Goal: Information Seeking & Learning: Check status

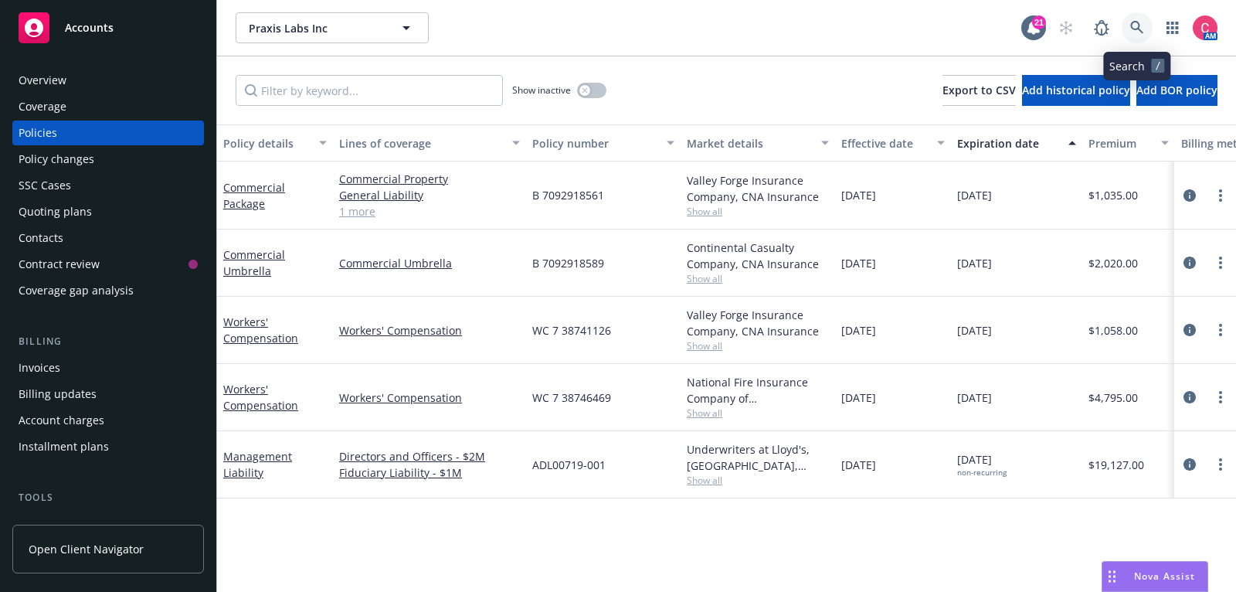
click at [1141, 21] on icon at bounding box center [1138, 28] width 14 height 14
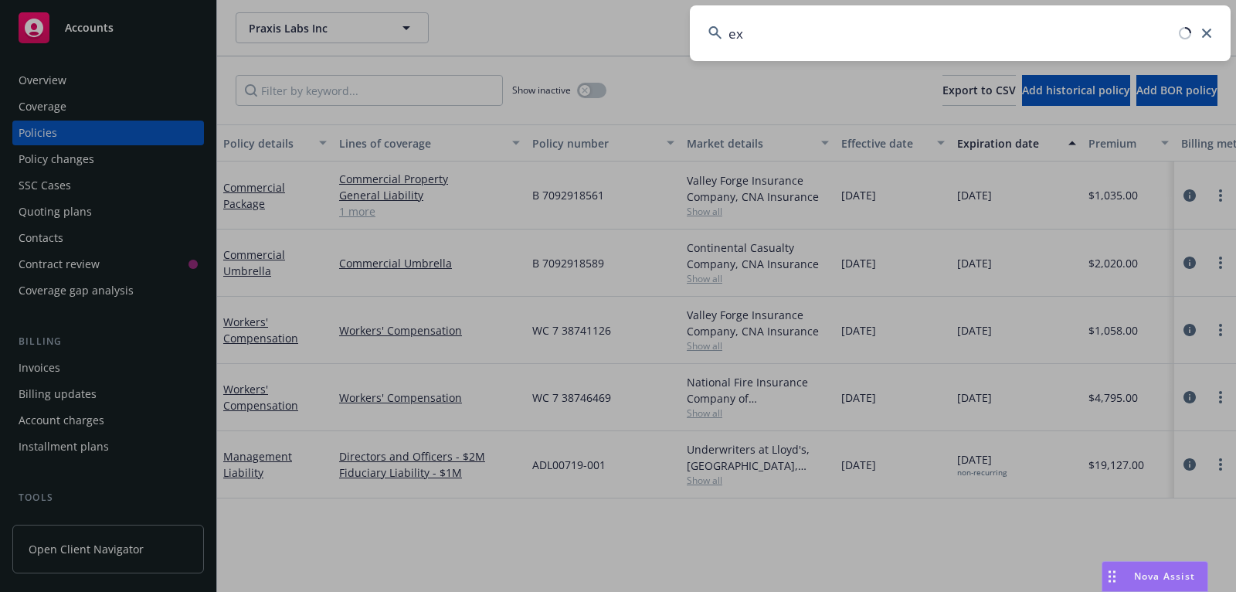
type input "exo"
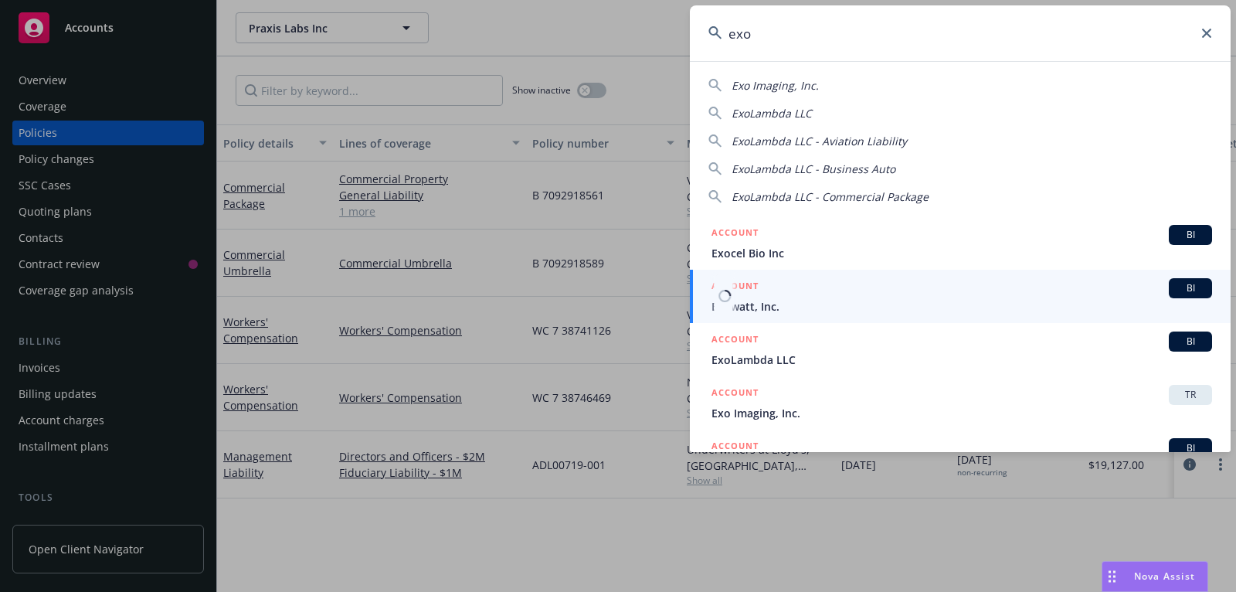
click at [875, 299] on span "Exowatt, Inc." at bounding box center [962, 306] width 501 height 16
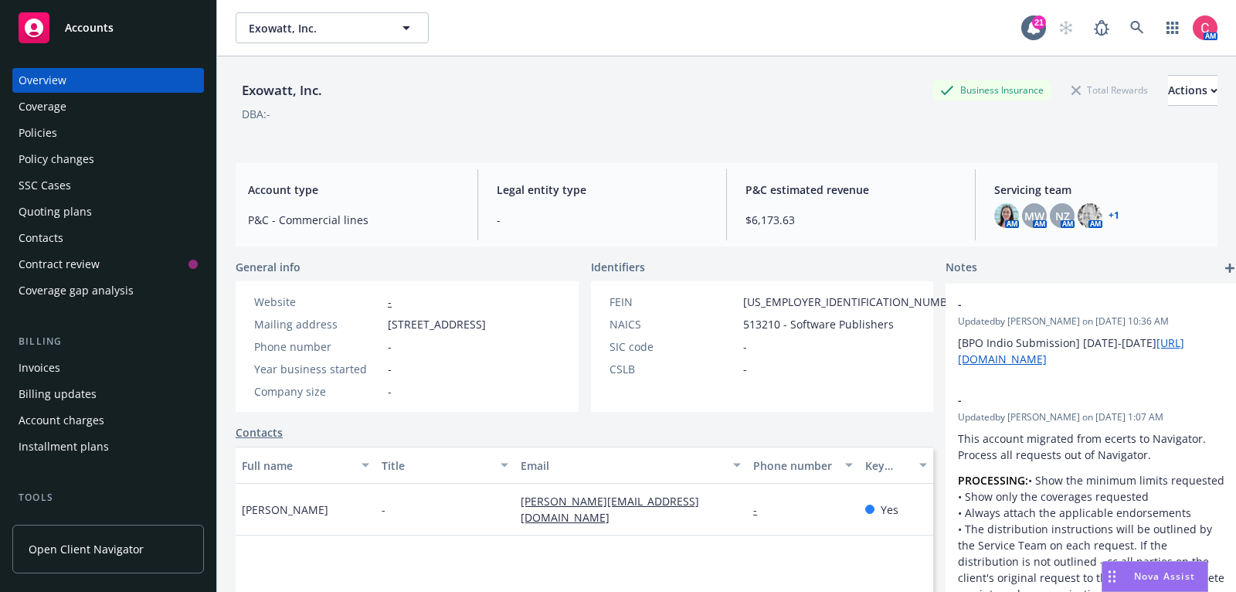
click at [110, 207] on div "Quoting plans" at bounding box center [108, 211] width 179 height 25
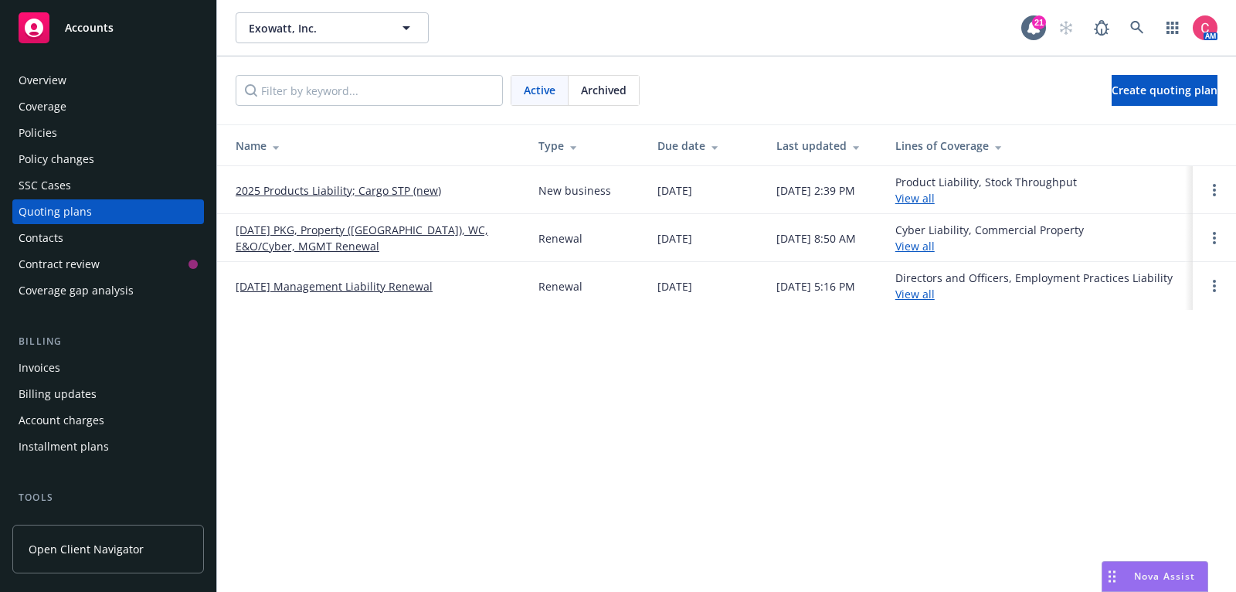
click at [391, 236] on link "[DATE] PKG, Property ([GEOGRAPHIC_DATA]), WC, E&O/Cyber, MGMT Renewal" at bounding box center [375, 238] width 278 height 32
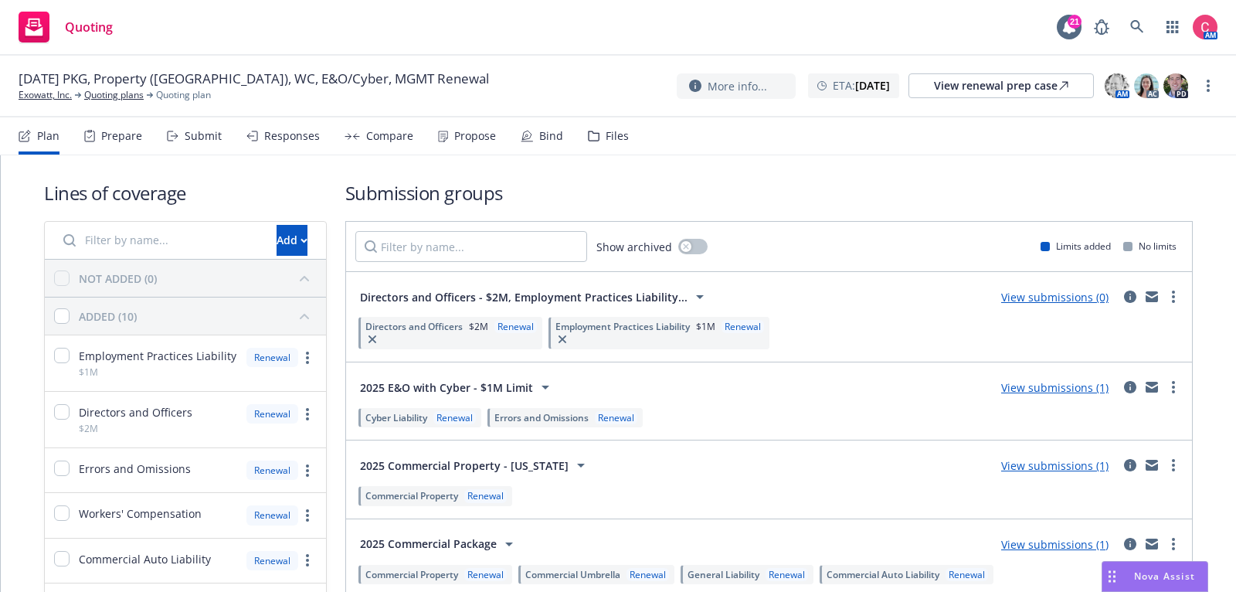
click at [610, 143] on div "Files" at bounding box center [608, 135] width 41 height 37
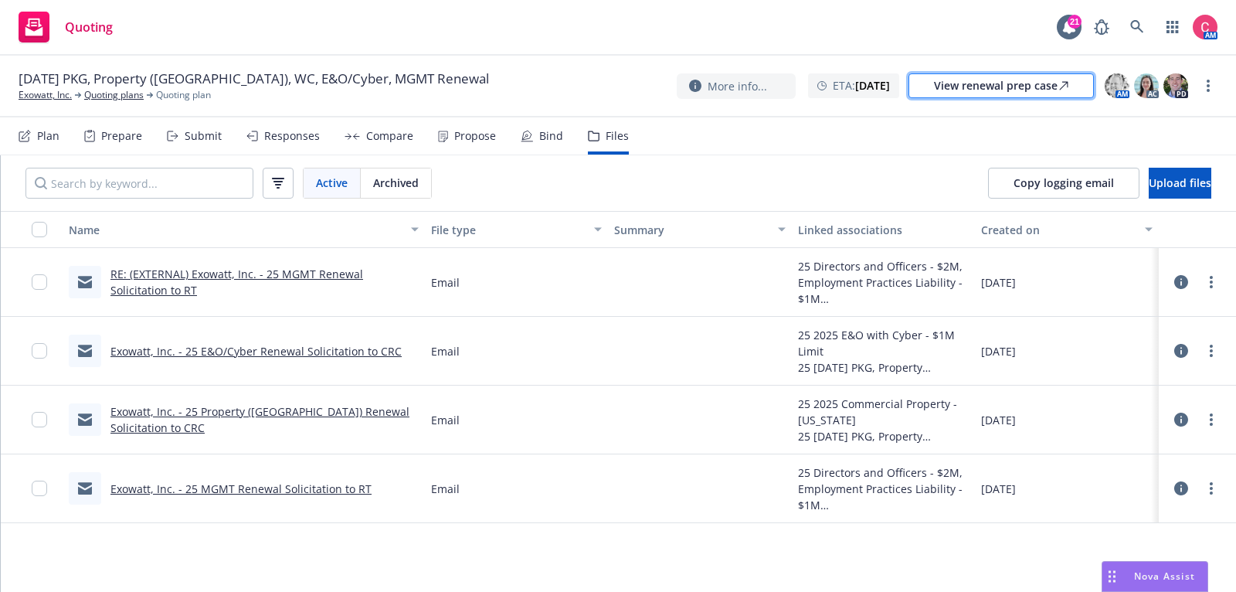
click at [954, 89] on div "View renewal prep case" at bounding box center [1001, 85] width 134 height 23
